Goal: Communication & Community: Answer question/provide support

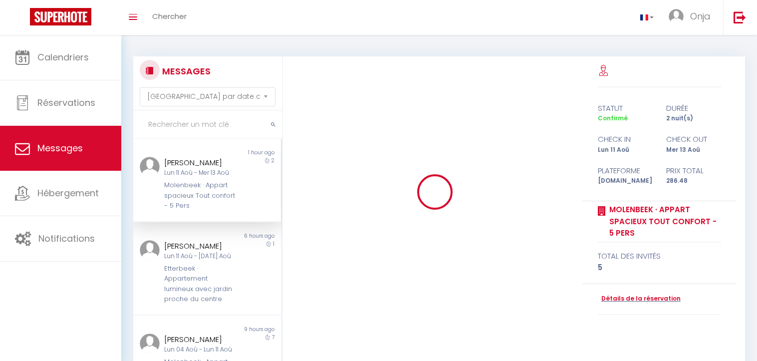
select select "message"
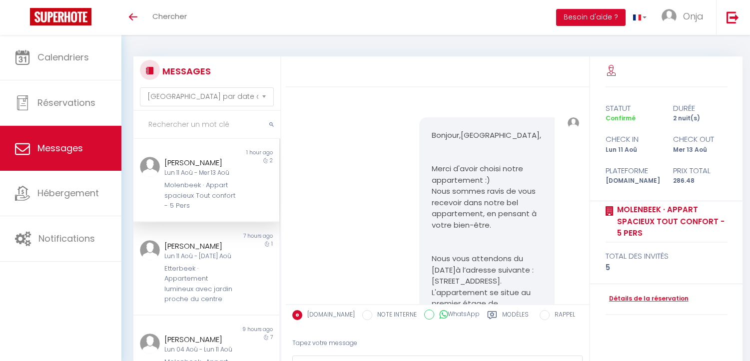
select select "message"
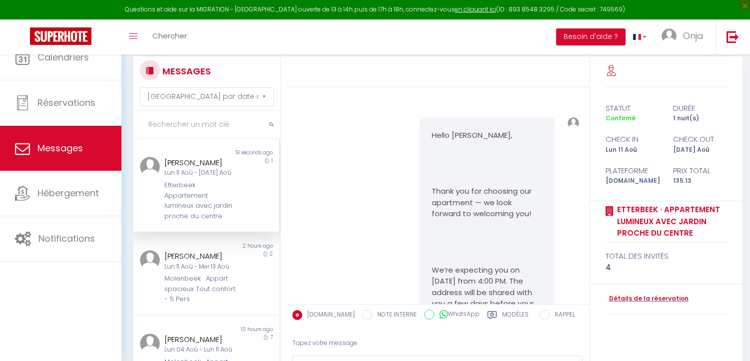
select select "message"
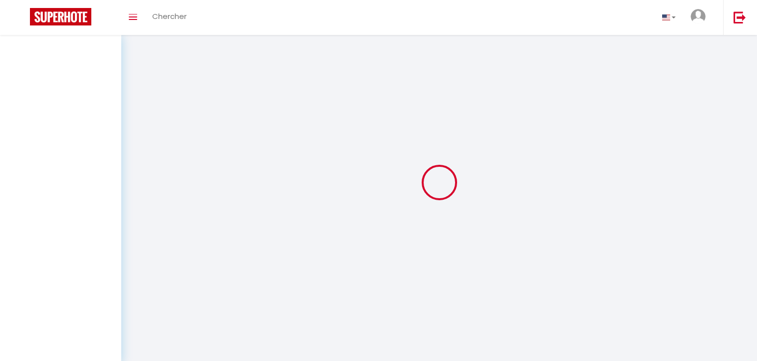
select select "message"
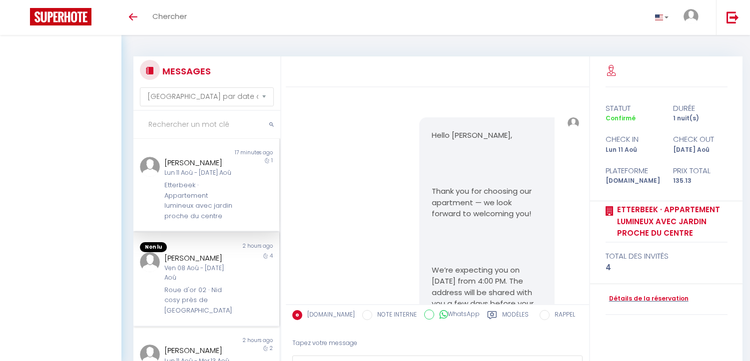
scroll to position [3663, 0]
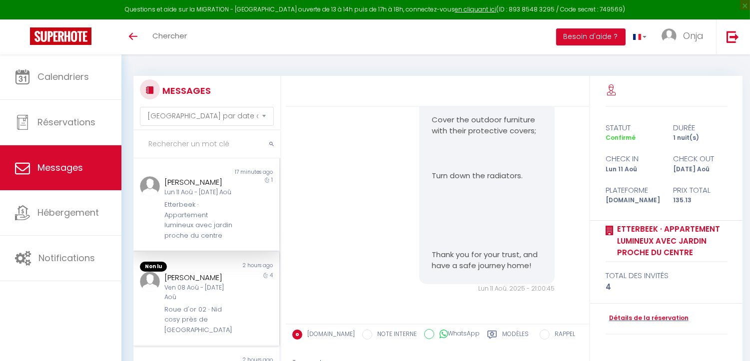
click at [231, 272] on div "Merike Viigisalu Ven 08 Aoû - Mar 12 Aoû Roue d'or 02 · Nid cosy près de la Gra…" at bounding box center [200, 304] width 85 height 64
